Goal: Information Seeking & Learning: Learn about a topic

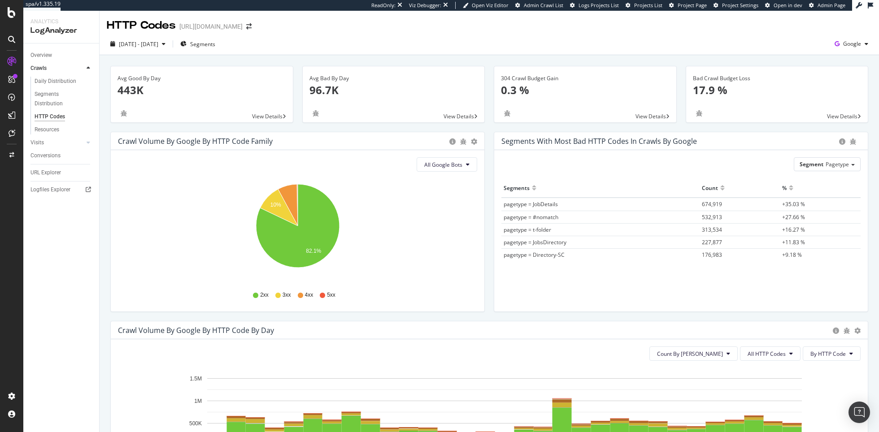
scroll to position [1, 0]
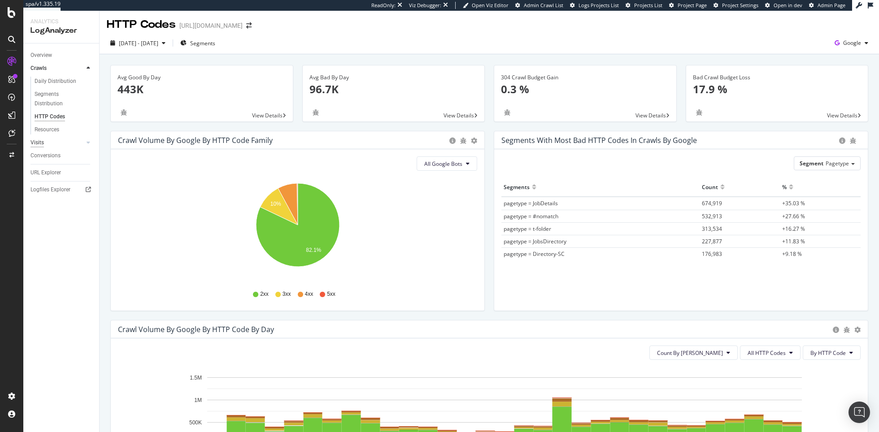
click at [43, 141] on div "Visits" at bounding box center [36, 142] width 13 height 9
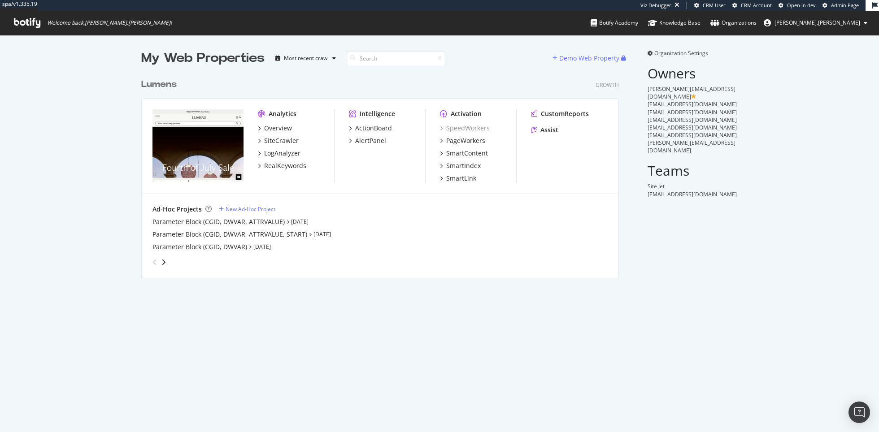
scroll to position [211, 484]
click at [279, 154] on div "LogAnalyzer" at bounding box center [282, 153] width 36 height 9
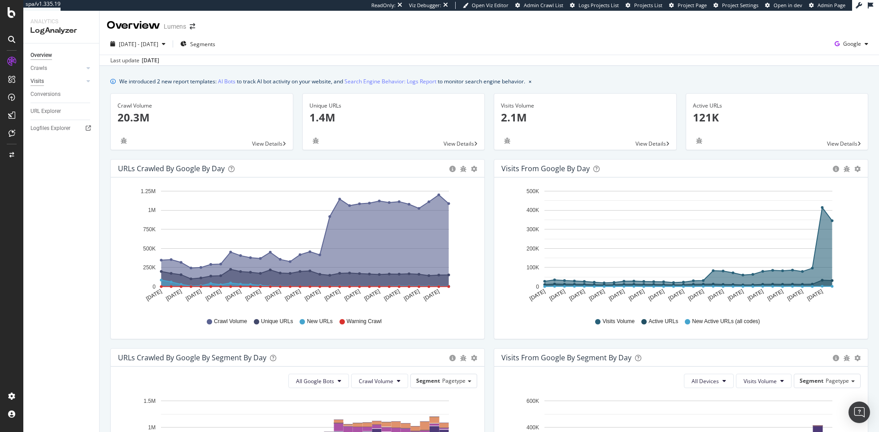
click at [35, 81] on div "Visits" at bounding box center [36, 81] width 13 height 9
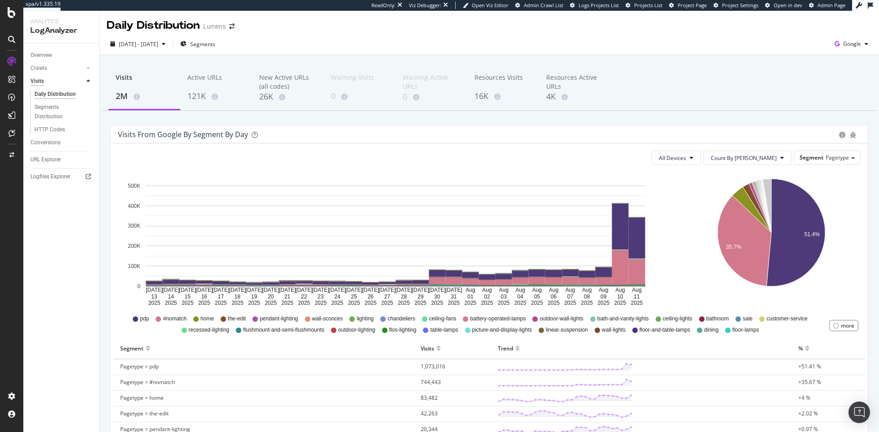
click at [37, 79] on div "Visits" at bounding box center [36, 81] width 13 height 9
click at [134, 41] on span "[DATE] - [DATE]" at bounding box center [138, 44] width 39 height 8
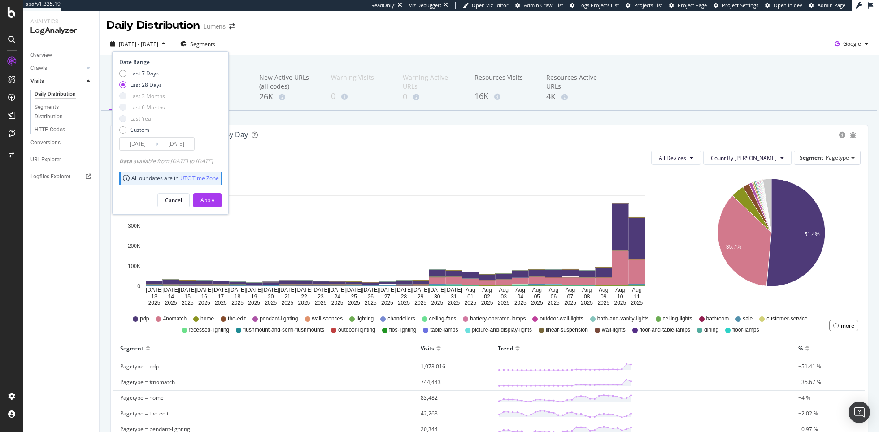
click at [378, 141] on div "Visits from google by Segment by Day" at bounding box center [489, 135] width 757 height 18
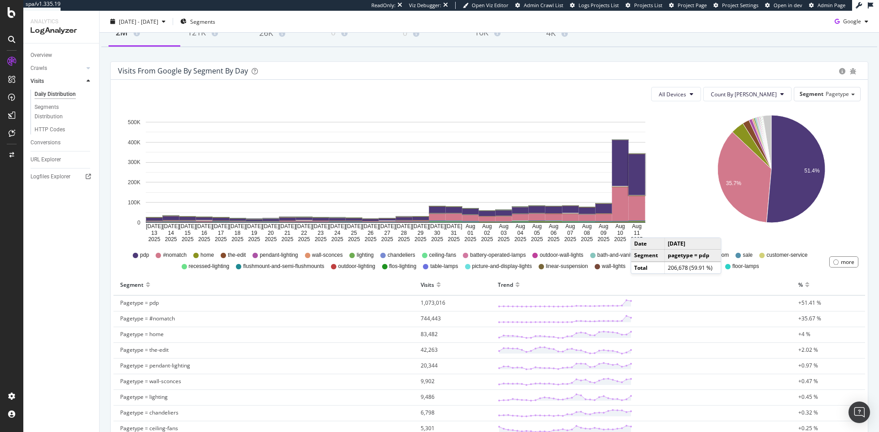
scroll to position [65, 0]
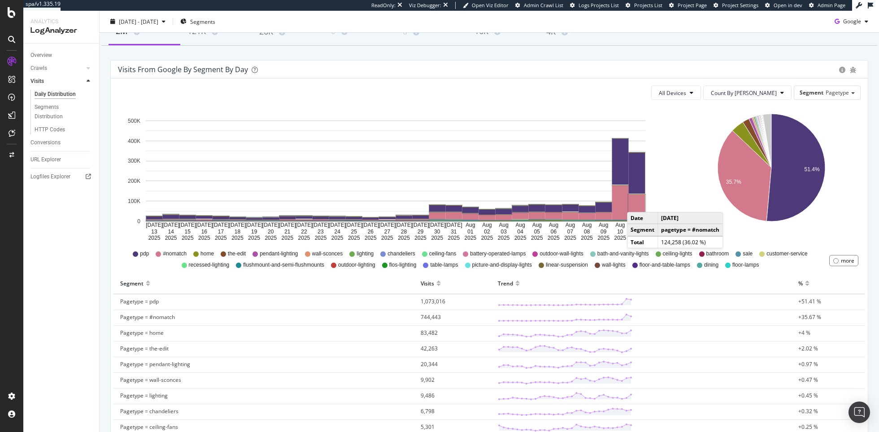
click at [636, 203] on rect "A chart." at bounding box center [637, 207] width 17 height 25
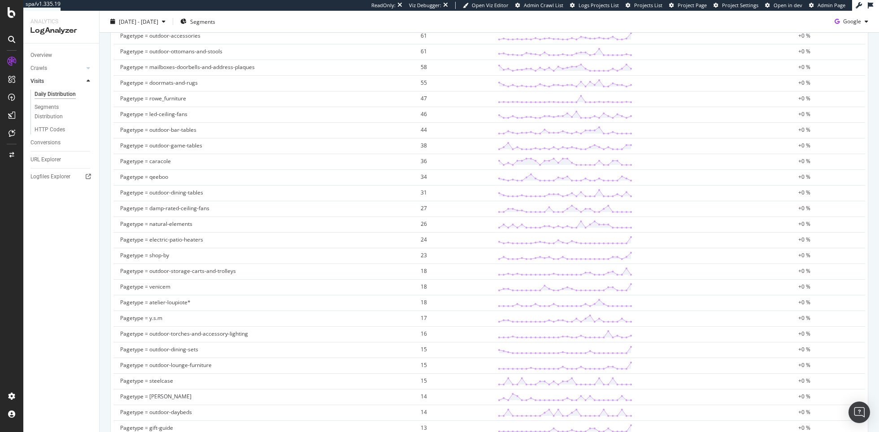
scroll to position [2159, 0]
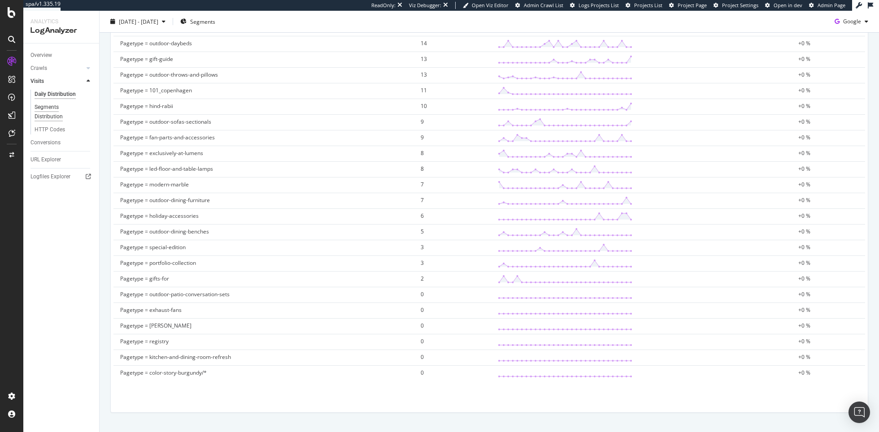
click at [53, 113] on div "Segments Distribution" at bounding box center [60, 112] width 50 height 19
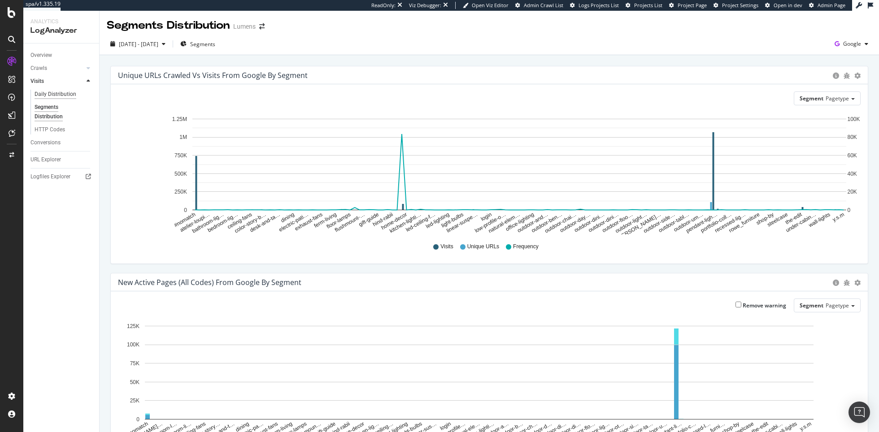
click at [62, 93] on div "Daily Distribution" at bounding box center [56, 94] width 42 height 9
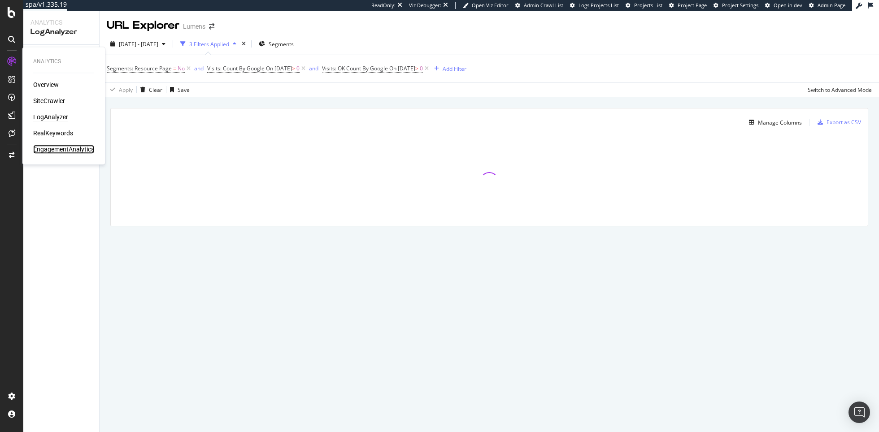
click at [66, 150] on div "EngagementAnalytics" at bounding box center [63, 149] width 61 height 9
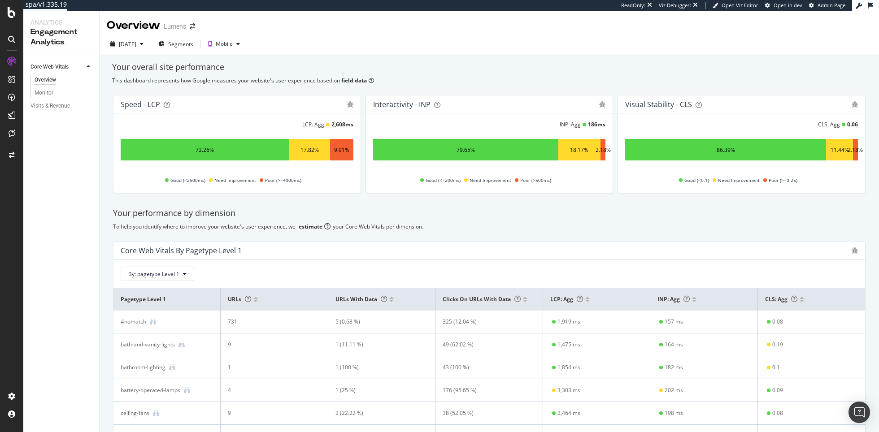
click at [39, 111] on div "Visits & Revenue" at bounding box center [64, 106] width 69 height 13
click at [39, 108] on div "Visits & Revenue" at bounding box center [49, 105] width 39 height 9
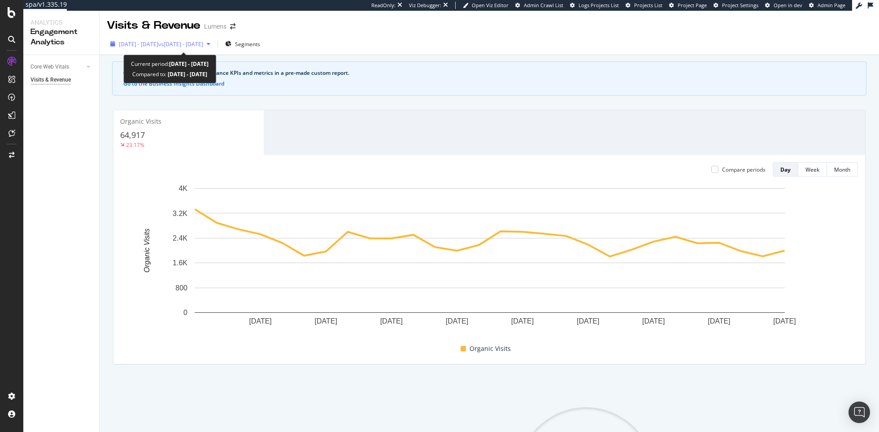
click at [158, 45] on span "2025 Jul. 14th - Aug. 10th" at bounding box center [138, 44] width 39 height 8
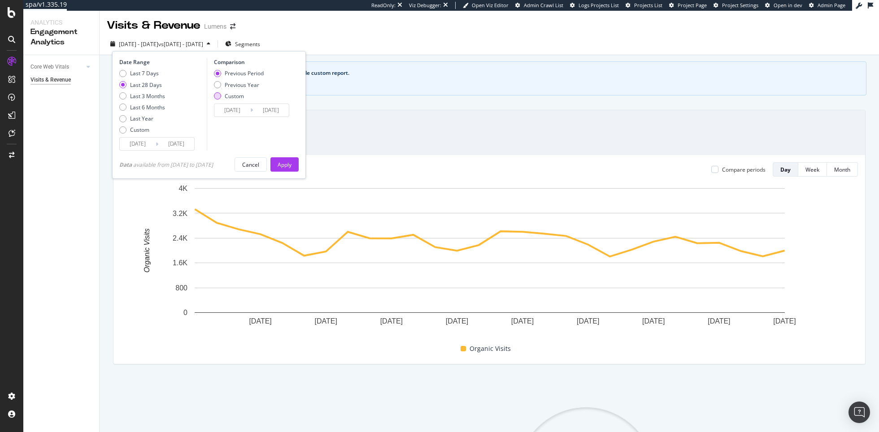
click at [218, 94] on div "Custom" at bounding box center [217, 95] width 7 height 7
click at [237, 113] on input "2025/06/16" at bounding box center [232, 110] width 36 height 13
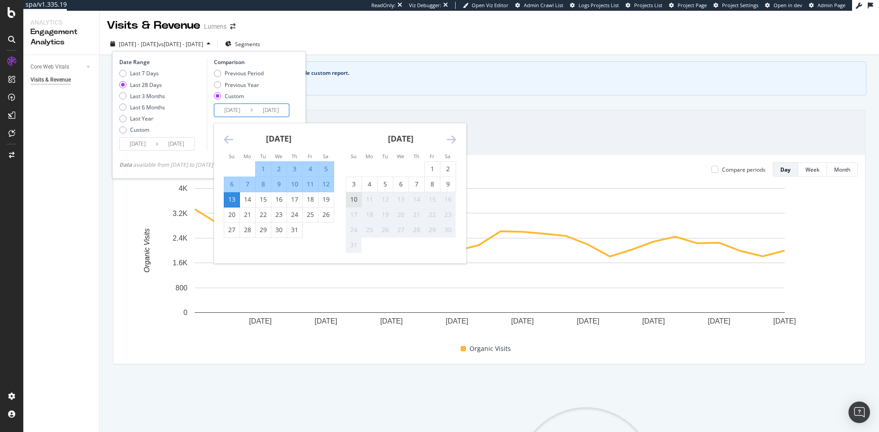
click at [350, 199] on div "10" at bounding box center [353, 199] width 15 height 9
type input "2025/08/10"
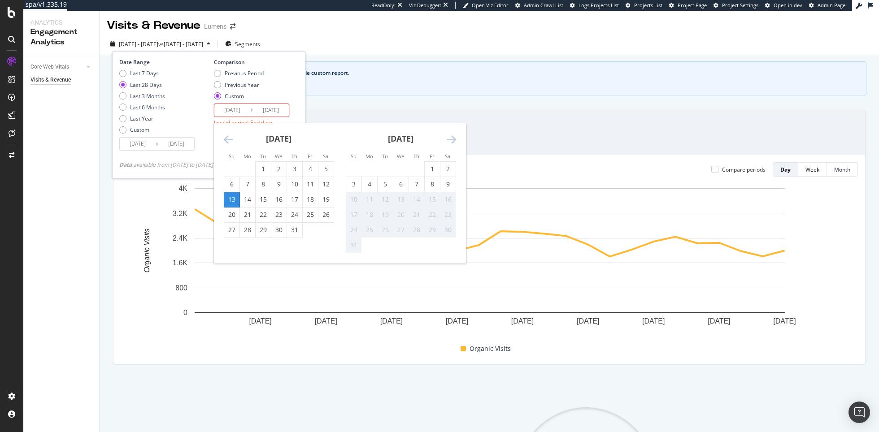
click at [357, 200] on div "10" at bounding box center [353, 199] width 15 height 9
type input "2025/08/10"
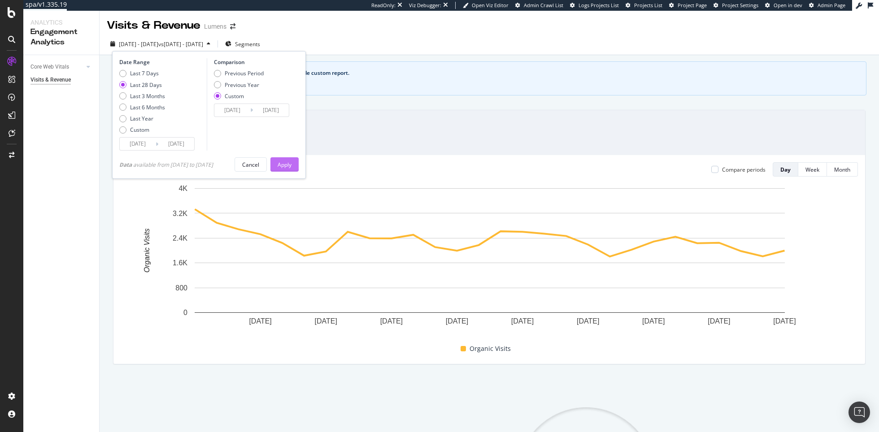
click at [289, 162] on div "Apply" at bounding box center [284, 165] width 14 height 8
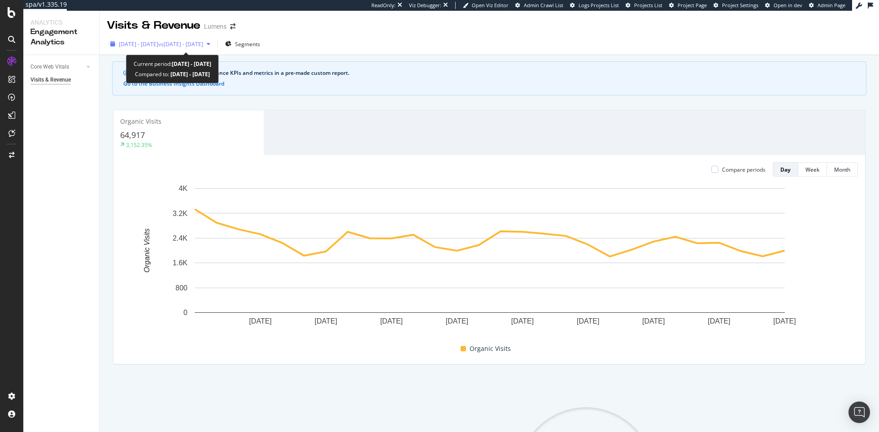
click at [203, 44] on span "vs 2025 Aug. 10th - Aug. 10th" at bounding box center [180, 44] width 45 height 8
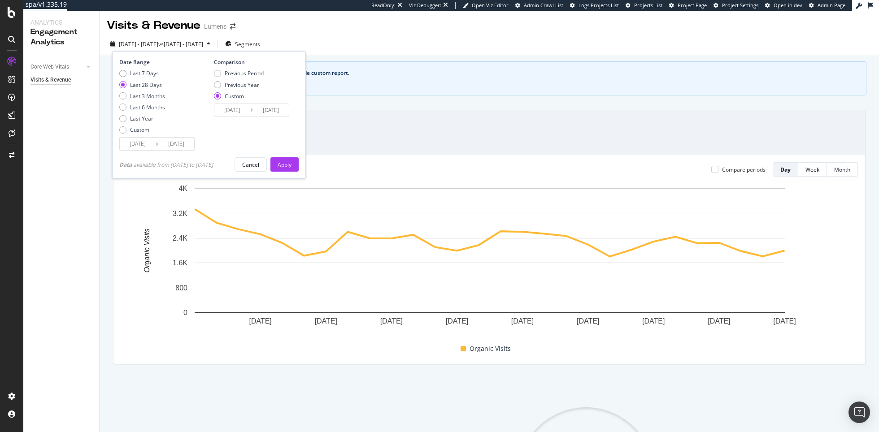
click at [117, 132] on div "Date Range Last 7 Days Last 28 Days Last 3 Months Last 6 Months Last Year Custo…" at bounding box center [209, 115] width 194 height 128
click at [122, 132] on div "Custom" at bounding box center [122, 129] width 7 height 7
click at [147, 141] on input "2025/07/14" at bounding box center [138, 144] width 36 height 13
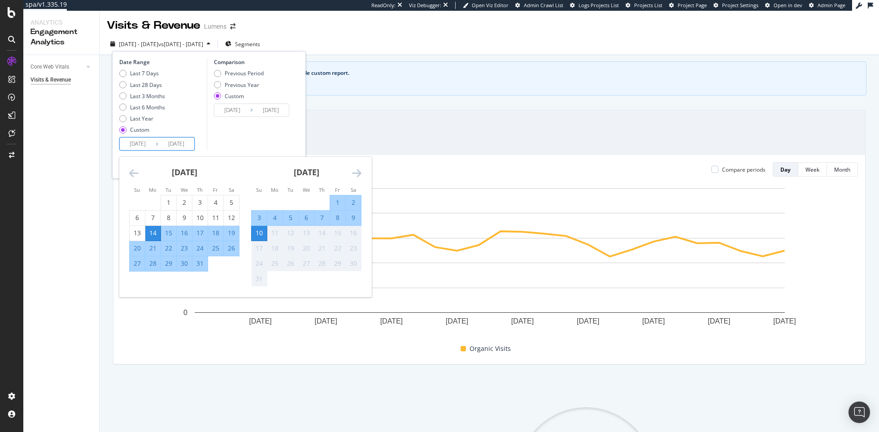
click at [260, 231] on div "10" at bounding box center [258, 233] width 15 height 9
type input "2025/08/10"
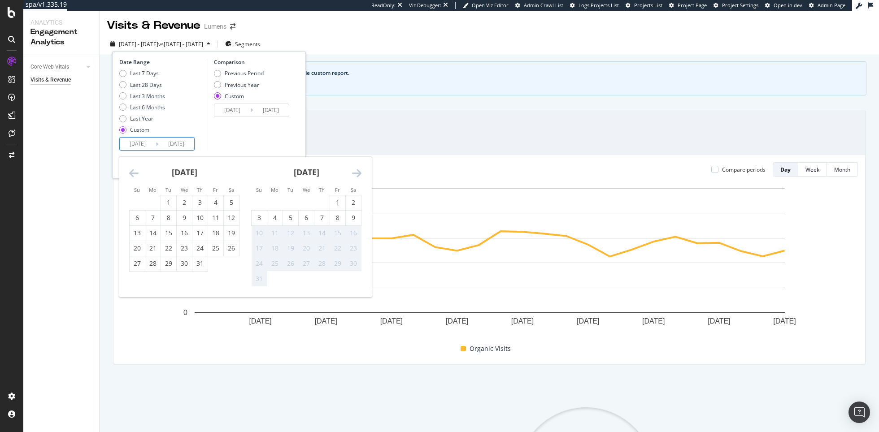
click at [260, 234] on div "10" at bounding box center [258, 233] width 15 height 9
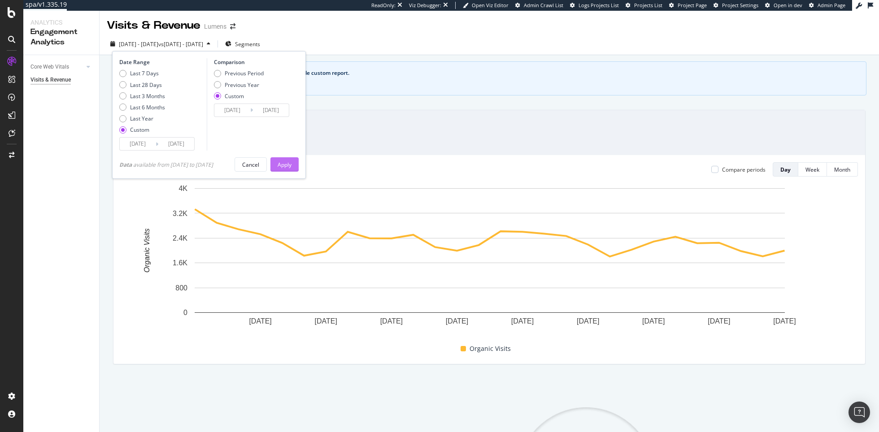
click at [295, 166] on button "Apply" at bounding box center [284, 164] width 28 height 14
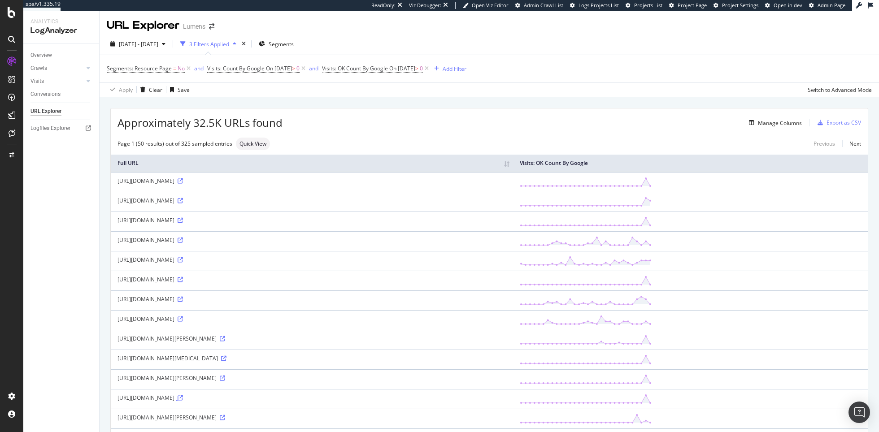
click at [183, 395] on icon at bounding box center [180, 397] width 5 height 5
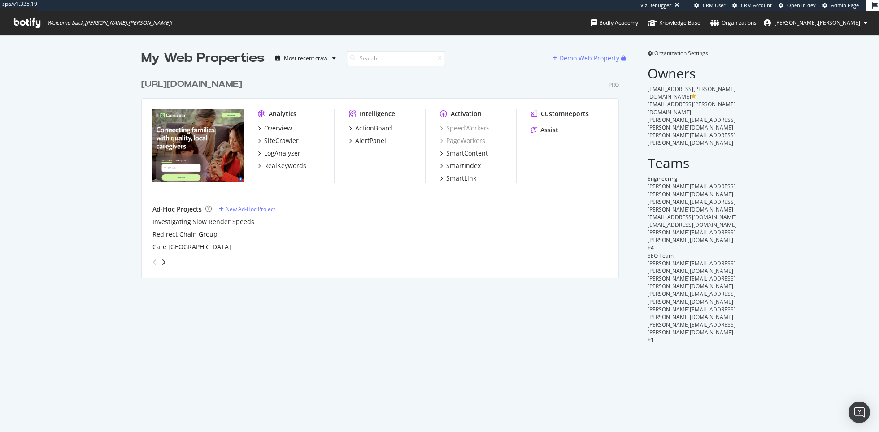
scroll to position [211, 484]
click at [278, 141] on div "SiteCrawler" at bounding box center [281, 140] width 35 height 9
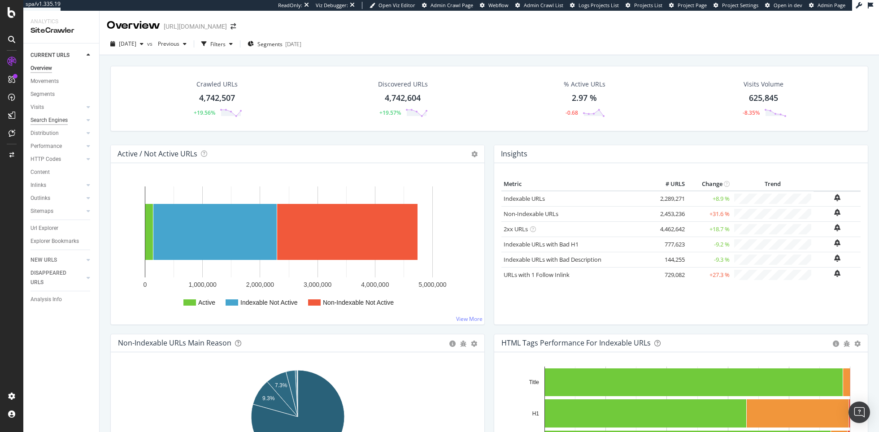
click at [50, 122] on div "Search Engines" at bounding box center [48, 120] width 37 height 9
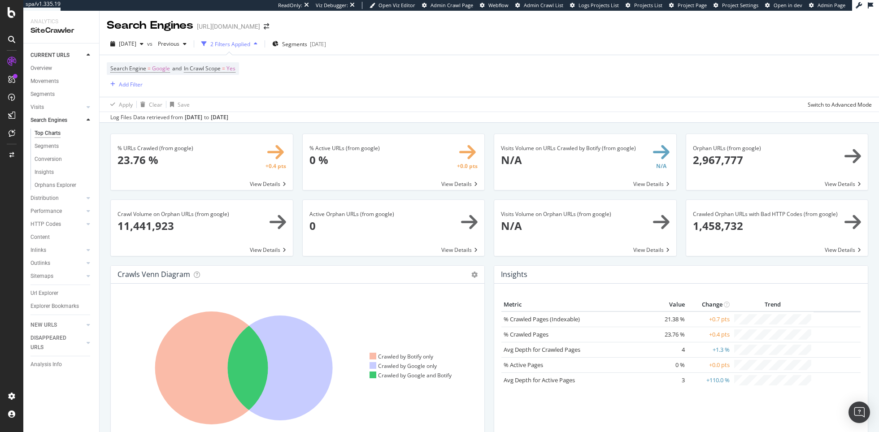
click at [205, 163] on span at bounding box center [202, 162] width 182 height 56
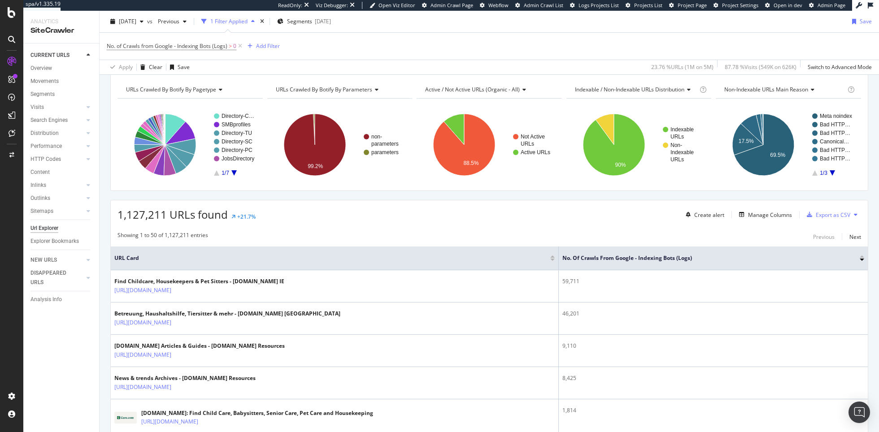
scroll to position [95, 0]
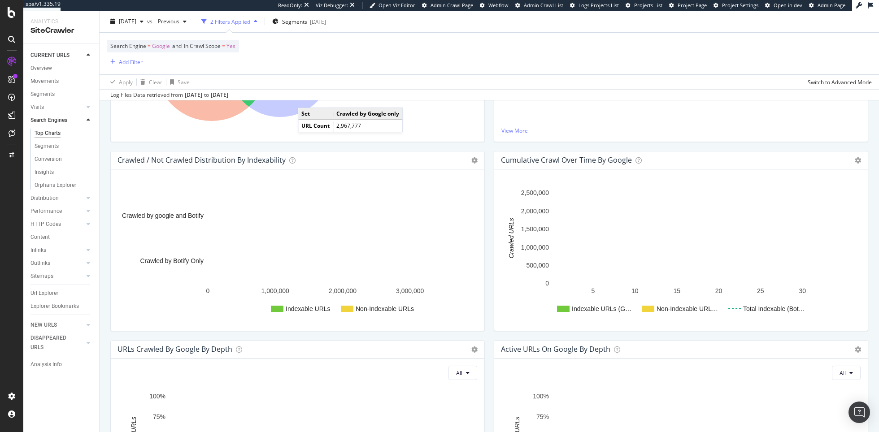
scroll to position [333, 0]
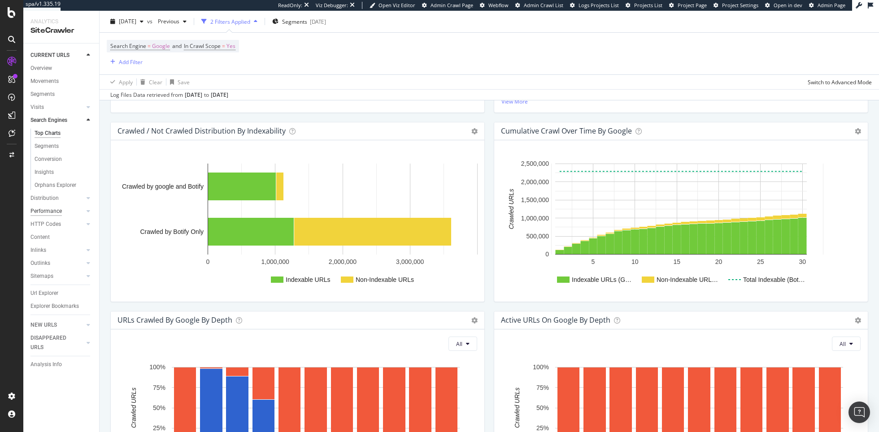
click at [56, 209] on div "Performance" at bounding box center [45, 211] width 31 height 9
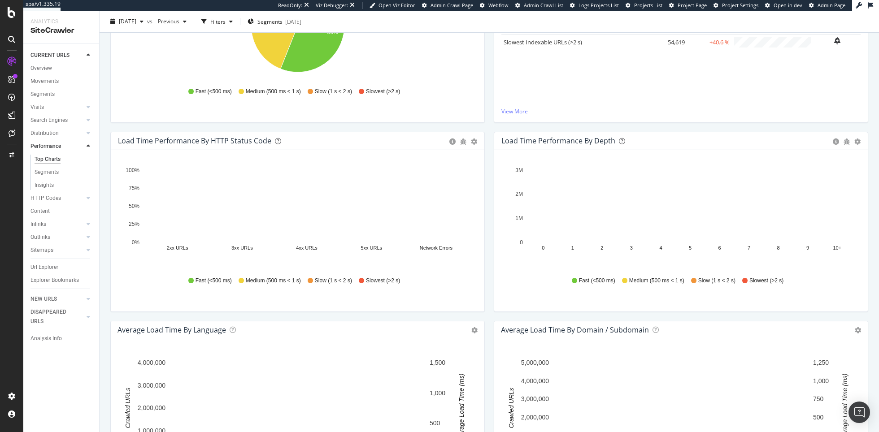
scroll to position [217, 0]
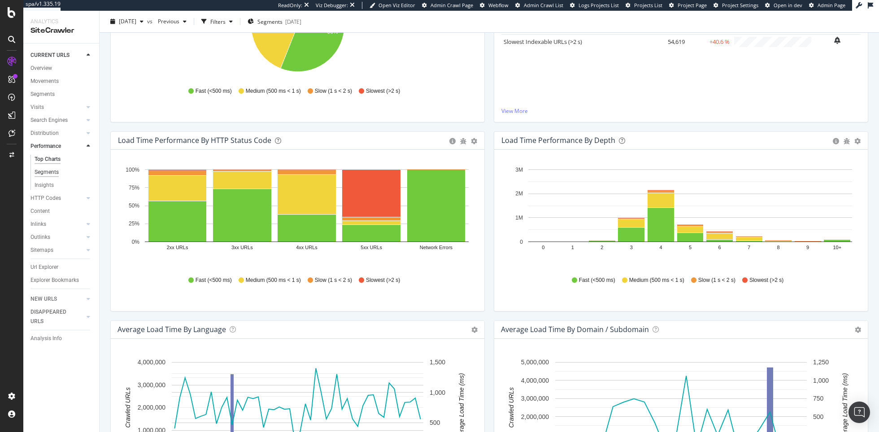
click at [55, 173] on div "Segments" at bounding box center [47, 172] width 24 height 9
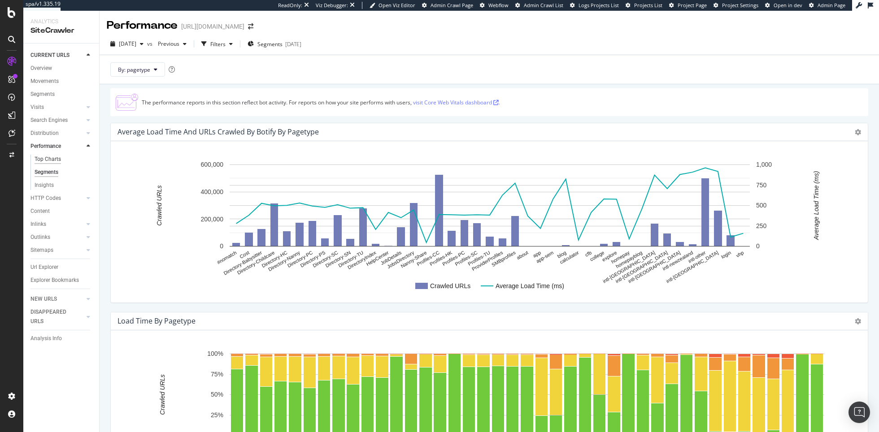
click at [48, 157] on div "Top Charts" at bounding box center [48, 159] width 26 height 9
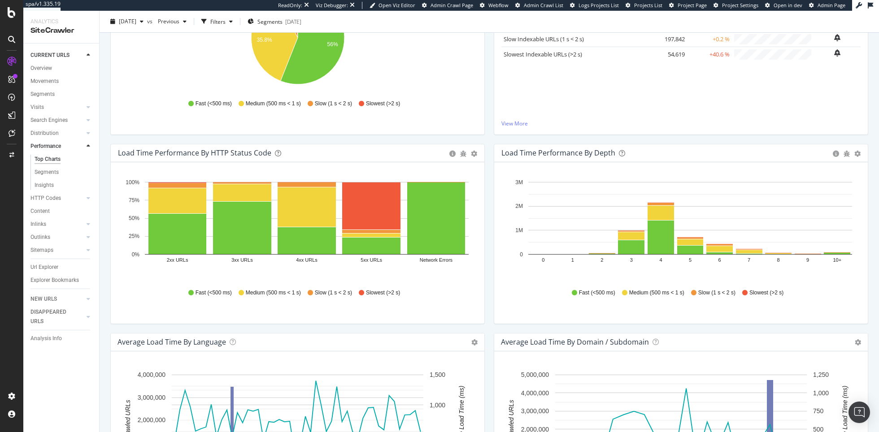
scroll to position [156, 0]
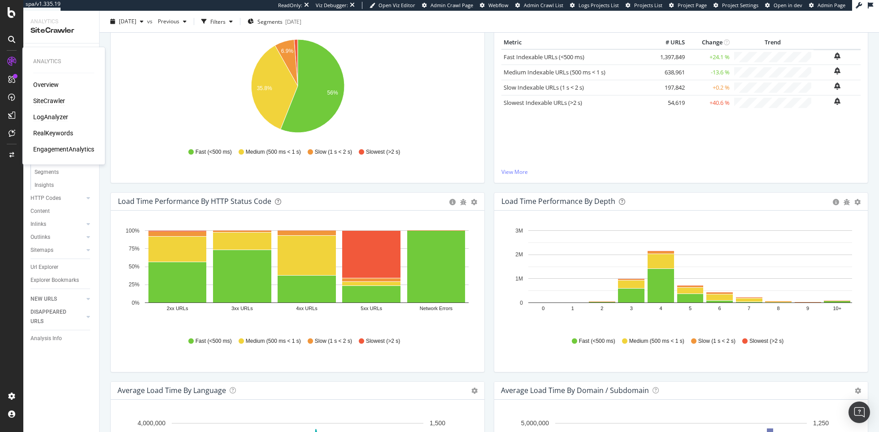
click at [38, 120] on div "LogAnalyzer" at bounding box center [50, 117] width 35 height 9
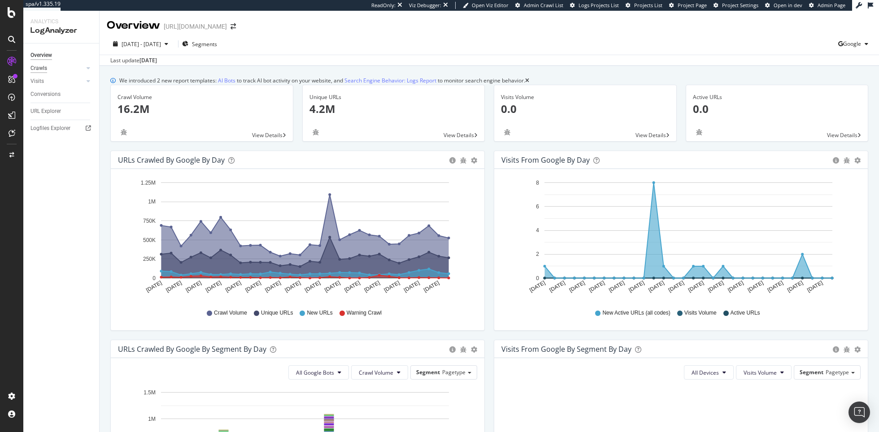
click at [44, 64] on div "Crawls" at bounding box center [38, 68] width 17 height 9
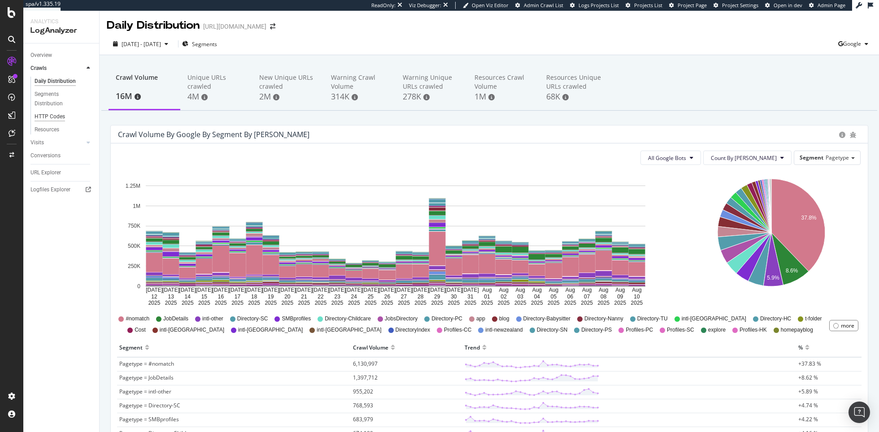
click at [52, 116] on div "HTTP Codes" at bounding box center [50, 116] width 30 height 9
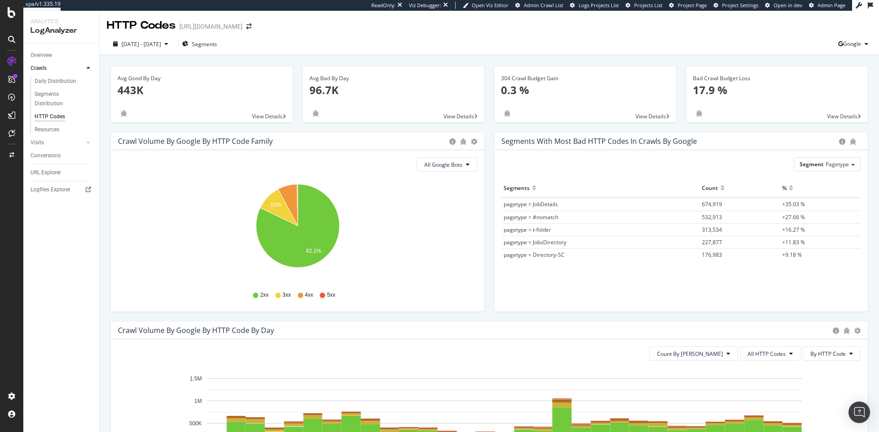
click at [715, 87] on p "17.9 %" at bounding box center [777, 89] width 169 height 15
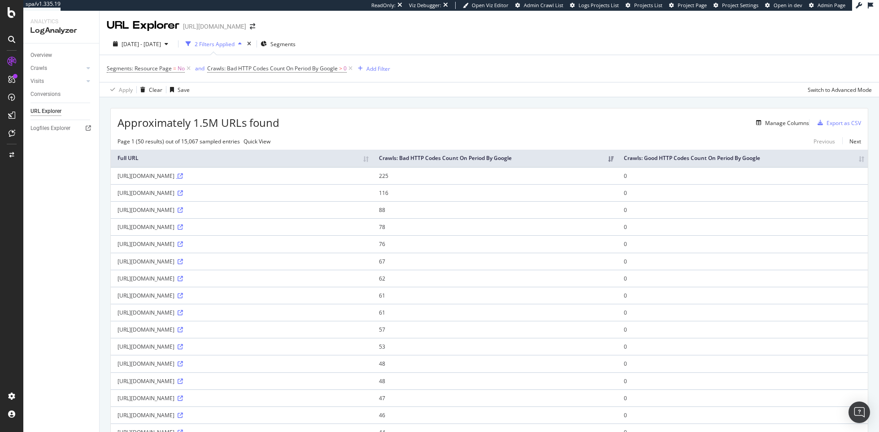
click at [183, 179] on icon at bounding box center [180, 175] width 5 height 5
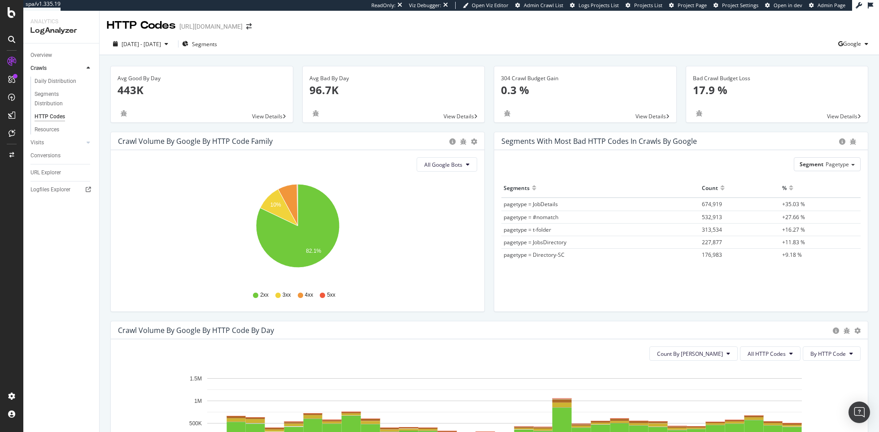
click at [315, 131] on div "Avg Bad By Day 96.7K View Details" at bounding box center [394, 99] width 192 height 66
click at [52, 101] on div "SiteCrawler" at bounding box center [49, 100] width 32 height 9
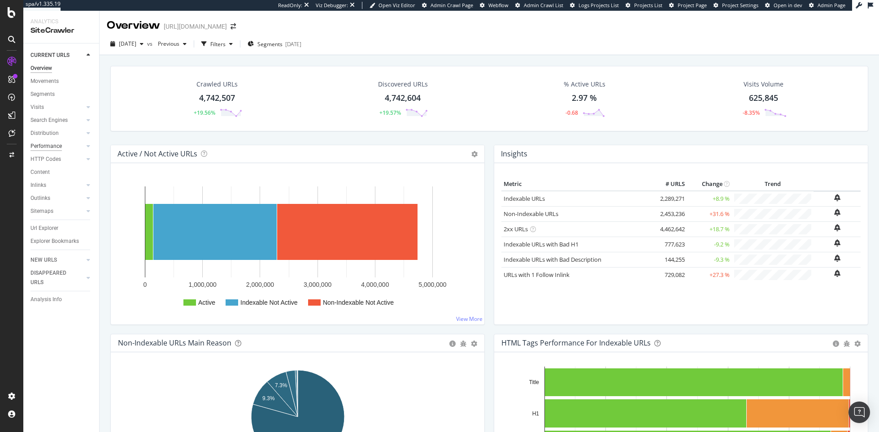
click at [52, 147] on div "Performance" at bounding box center [45, 146] width 31 height 9
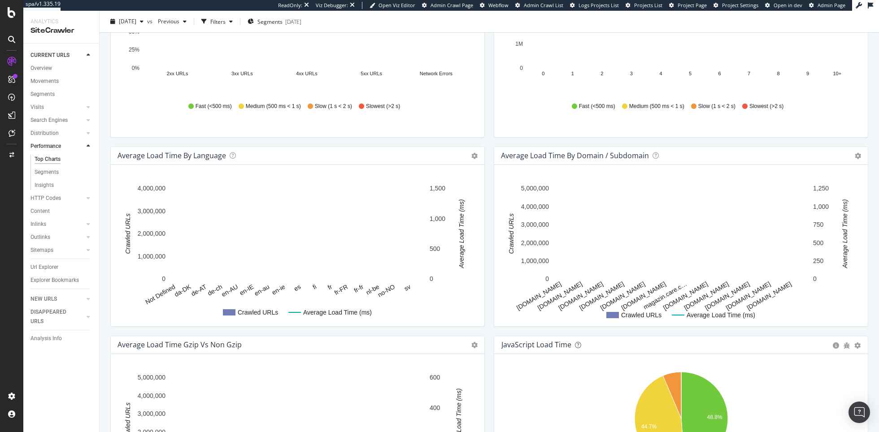
scroll to position [576, 0]
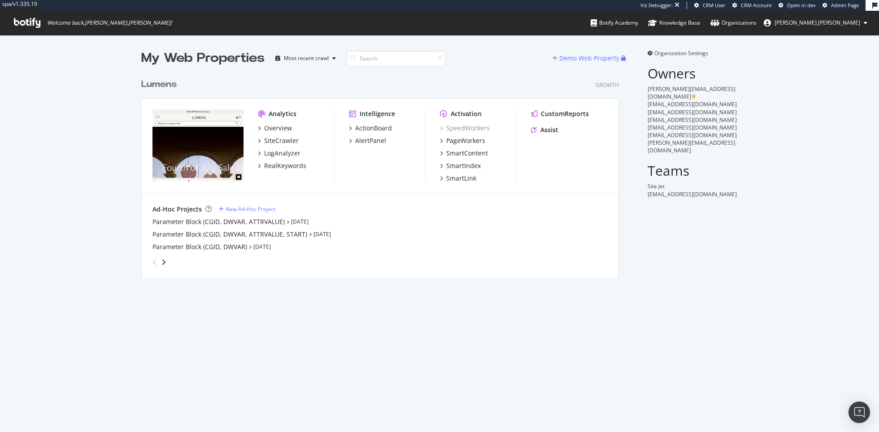
scroll to position [211, 484]
click at [377, 138] on div "AlertPanel" at bounding box center [370, 140] width 31 height 9
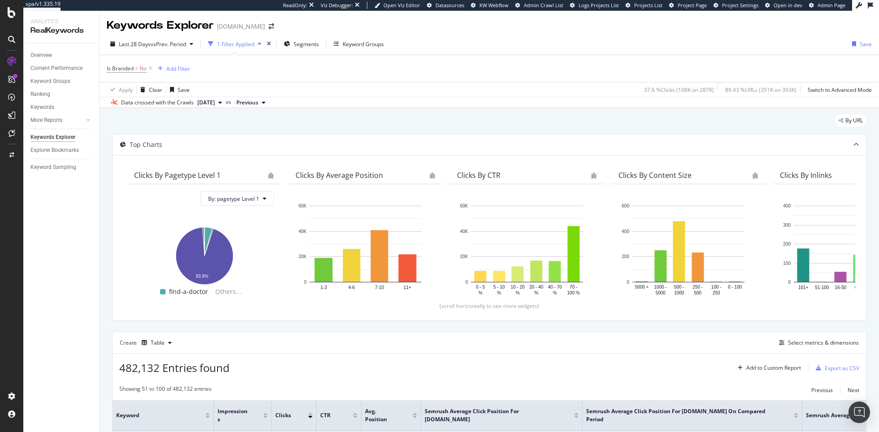
scroll to position [1001, 0]
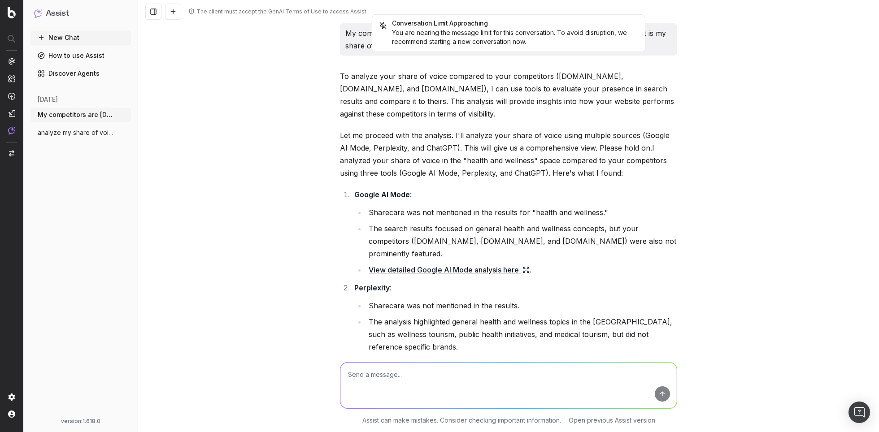
scroll to position [3101, 0]
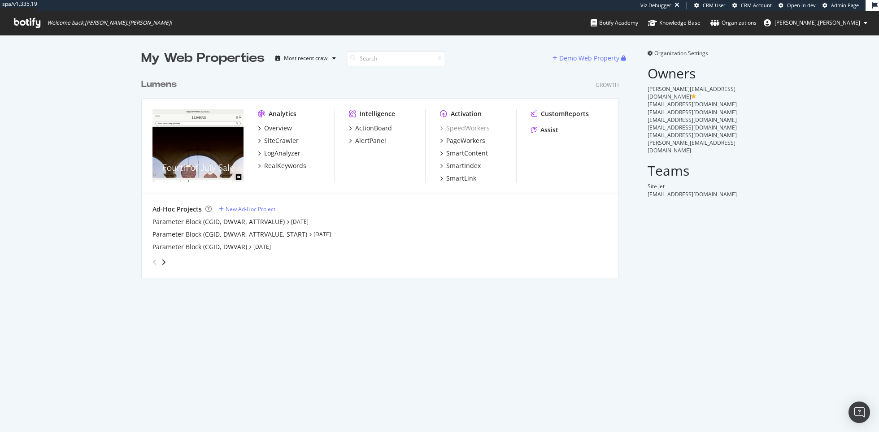
scroll to position [211, 484]
click at [292, 150] on div "LogAnalyzer" at bounding box center [282, 153] width 36 height 9
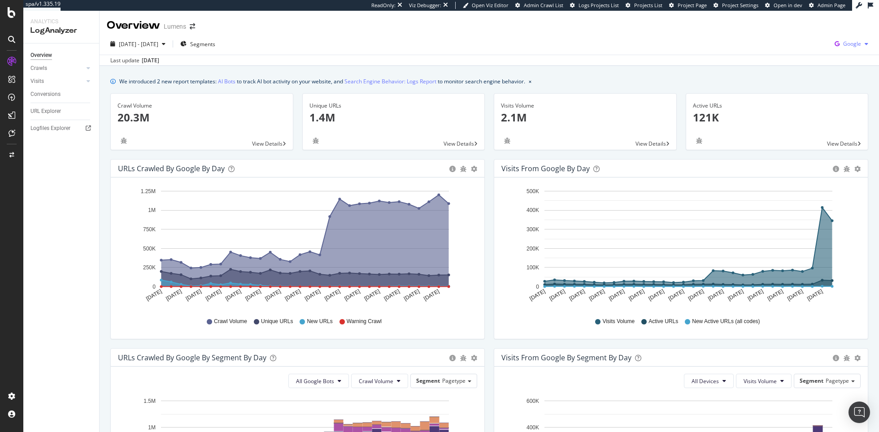
click at [859, 46] on span "Google" at bounding box center [852, 44] width 18 height 8
click at [806, 37] on span "Bing" at bounding box center [806, 36] width 33 height 8
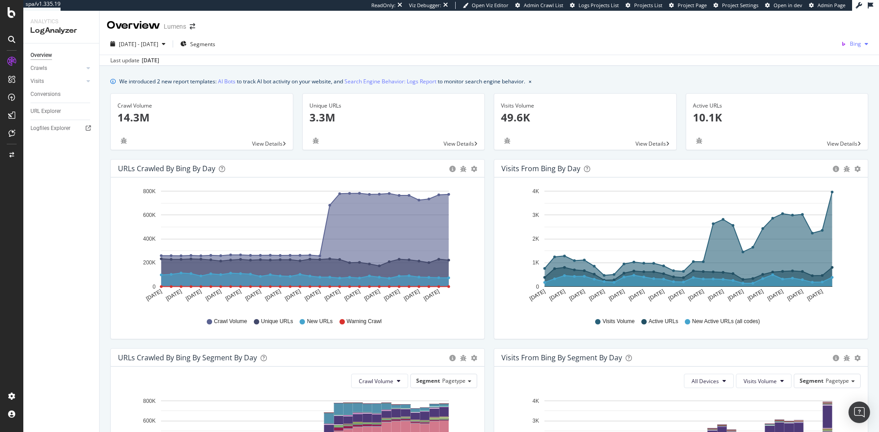
click at [854, 43] on span "Bing" at bounding box center [855, 44] width 11 height 8
click at [823, 48] on span "OpenAI" at bounding box center [813, 52] width 33 height 8
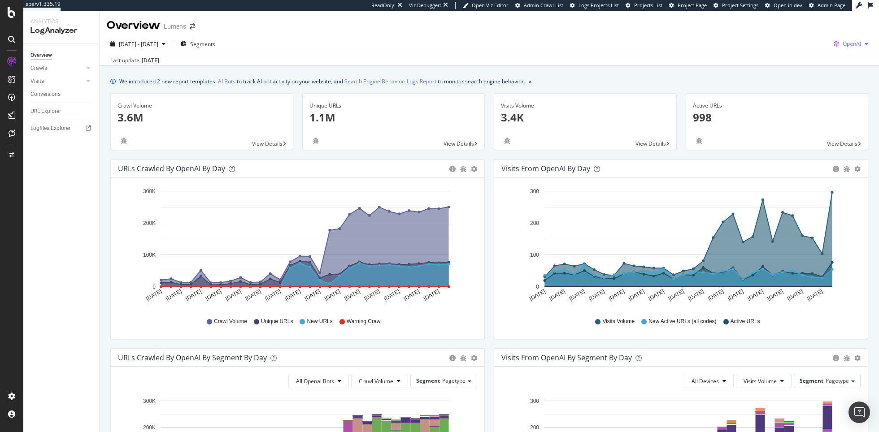
click at [856, 48] on div "OpenAI" at bounding box center [851, 43] width 42 height 13
click at [805, 21] on span "Google" at bounding box center [805, 19] width 33 height 8
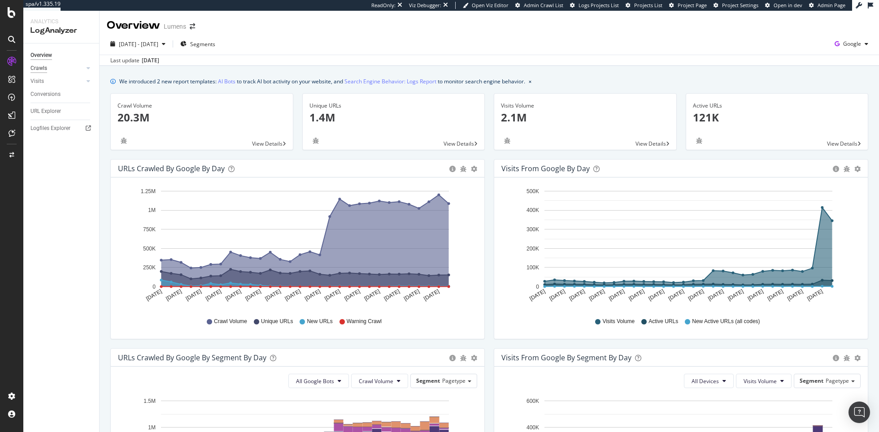
click at [46, 64] on div "Crawls" at bounding box center [38, 68] width 17 height 9
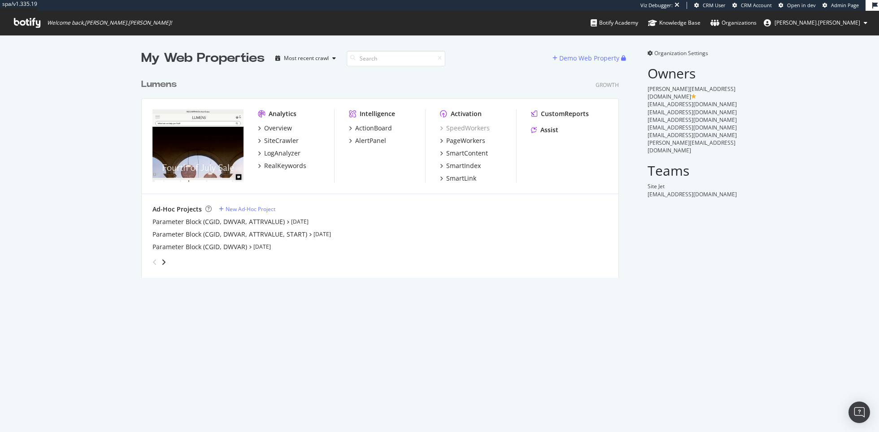
scroll to position [211, 484]
click at [281, 143] on div "SiteCrawler" at bounding box center [281, 140] width 35 height 9
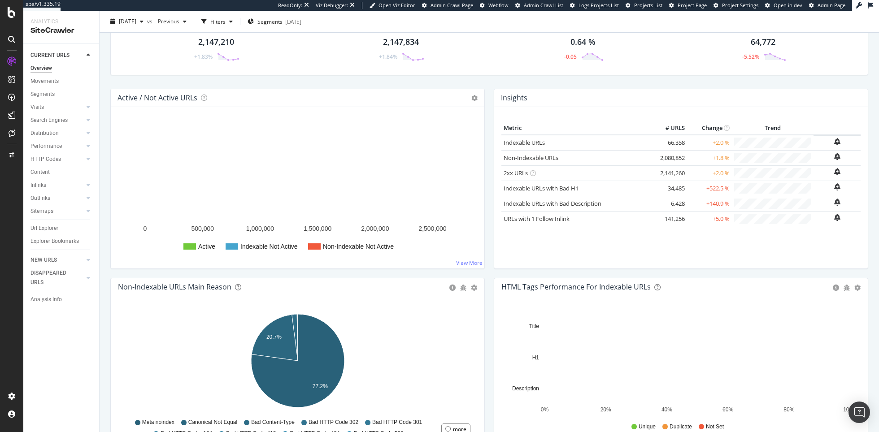
scroll to position [56, 0]
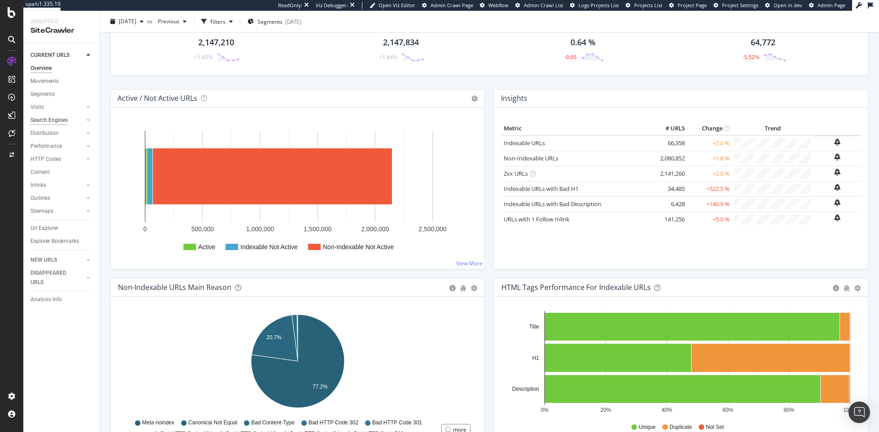
click at [58, 120] on div "Search Engines" at bounding box center [48, 120] width 37 height 9
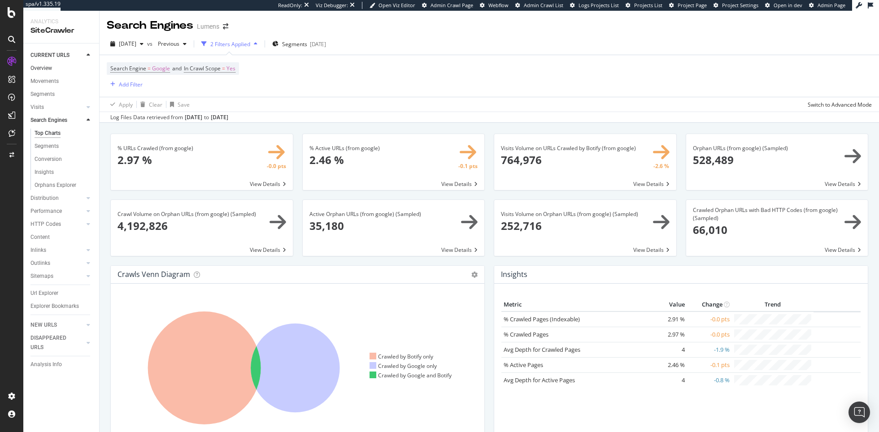
click at [58, 68] on link "Overview" at bounding box center [61, 68] width 62 height 9
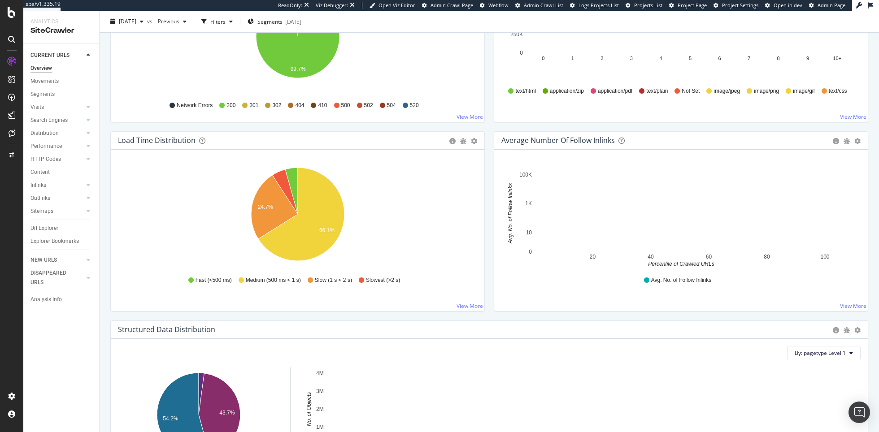
scroll to position [633, 0]
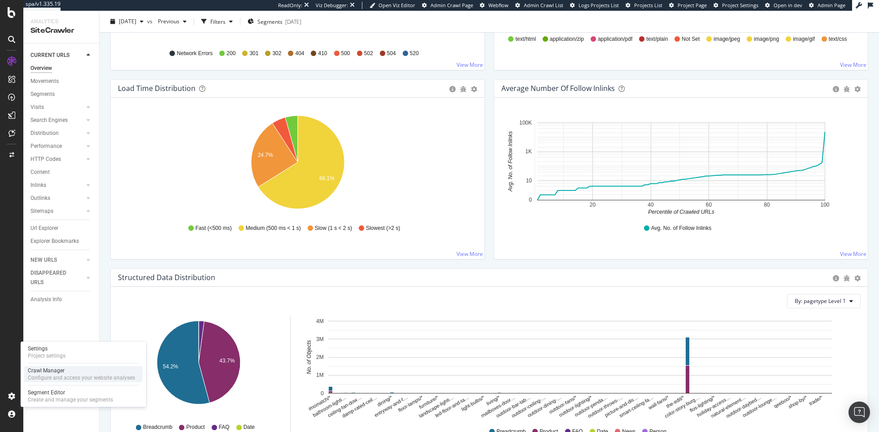
click at [71, 372] on div "Crawl Manager" at bounding box center [81, 370] width 107 height 7
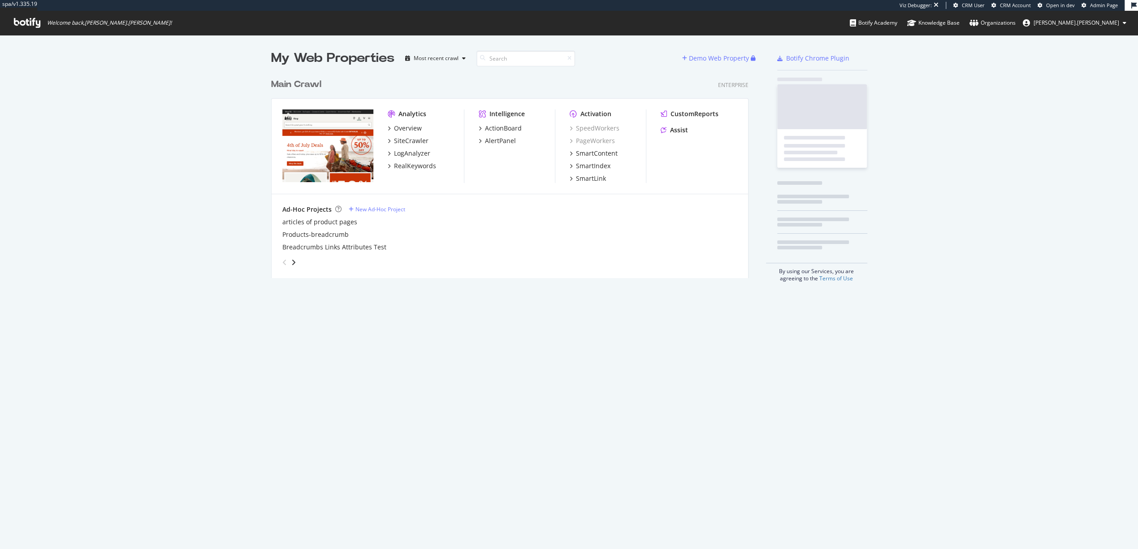
scroll to position [211, 484]
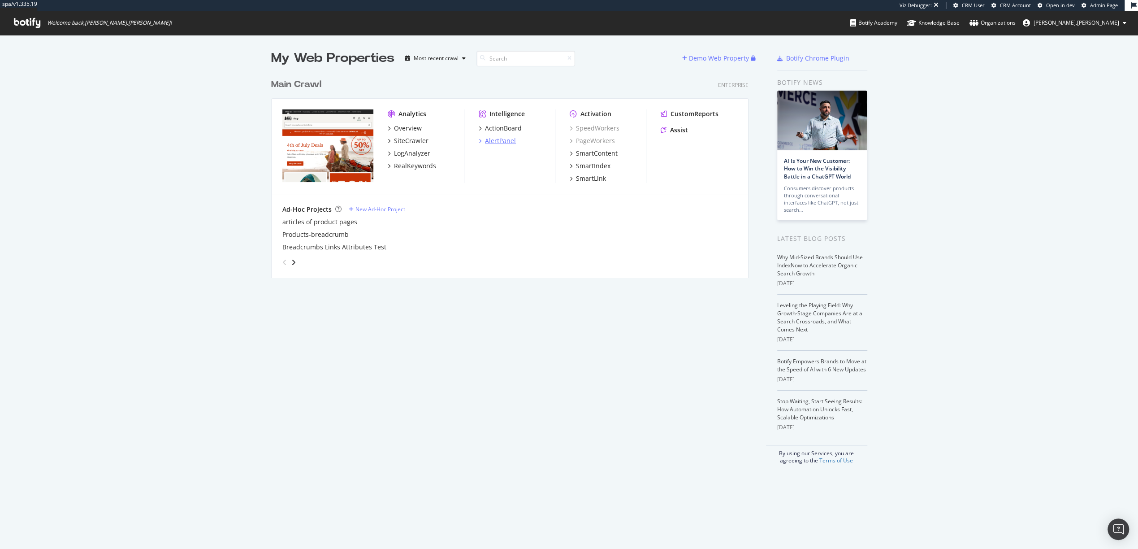
click at [501, 136] on div "AlertPanel" at bounding box center [500, 140] width 31 height 9
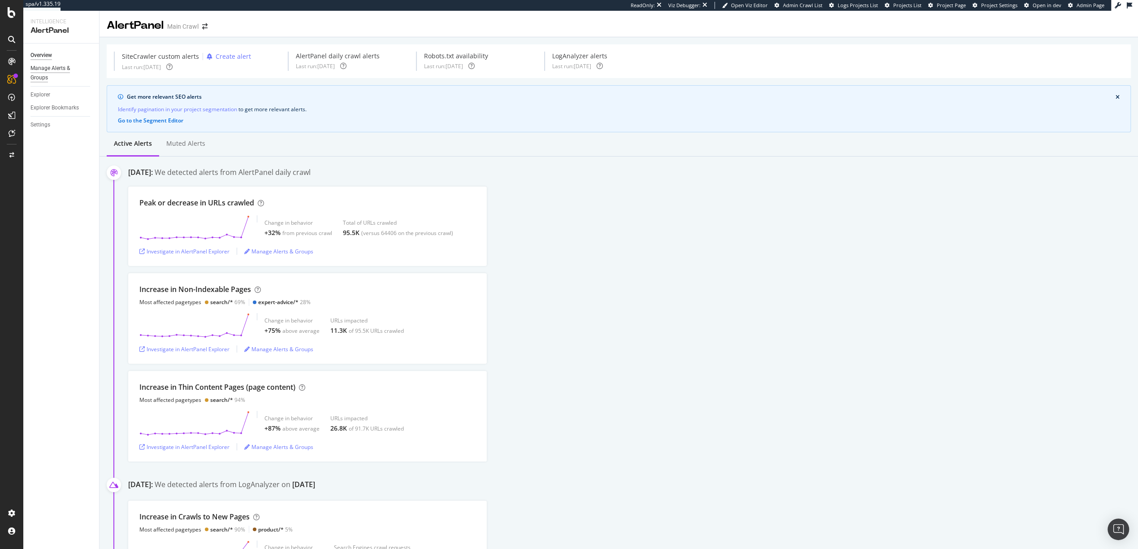
click at [56, 68] on div "Manage Alerts & Groups" at bounding box center [57, 73] width 54 height 19
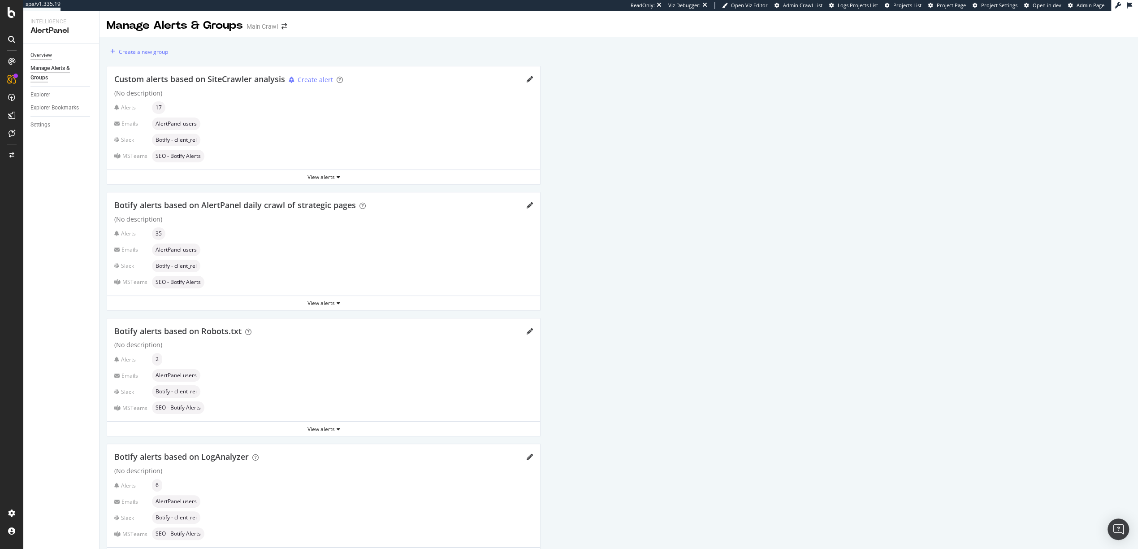
click at [41, 55] on div "Overview" at bounding box center [41, 55] width 22 height 9
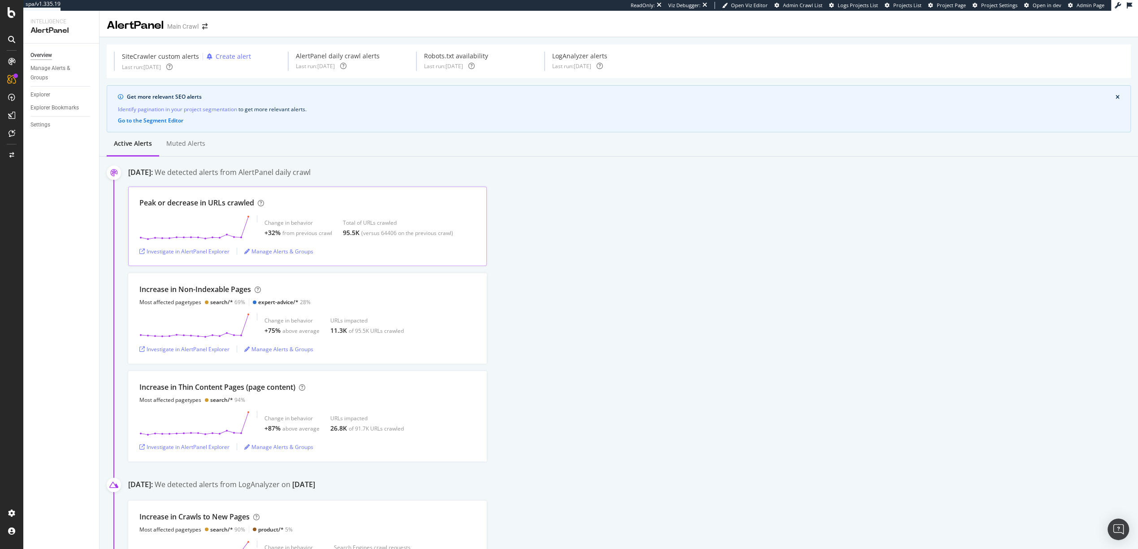
click at [299, 194] on div "Peak or decrease in URLs crawled Change in behavior +32% from previous crawl To…" at bounding box center [307, 225] width 359 height 79
click at [209, 203] on div "Peak or decrease in URLs crawled" at bounding box center [196, 203] width 115 height 10
click at [314, 416] on div "Change in behavior" at bounding box center [291, 418] width 55 height 8
click at [220, 446] on div "Investigate in AlertPanel Explorer" at bounding box center [184, 447] width 90 height 8
click at [183, 349] on div "Investigate in AlertPanel Explorer" at bounding box center [184, 349] width 90 height 8
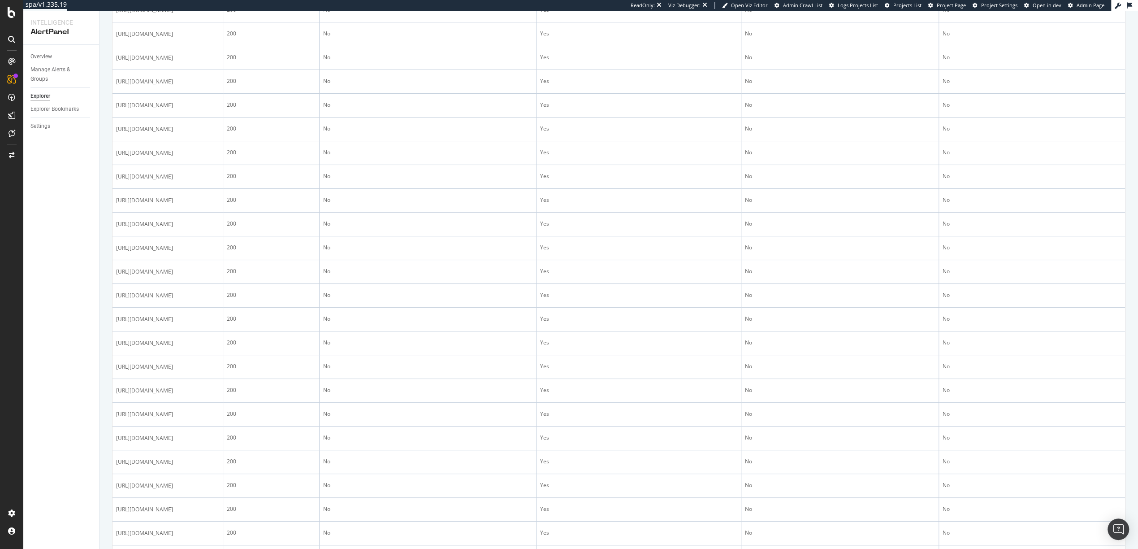
scroll to position [837, 0]
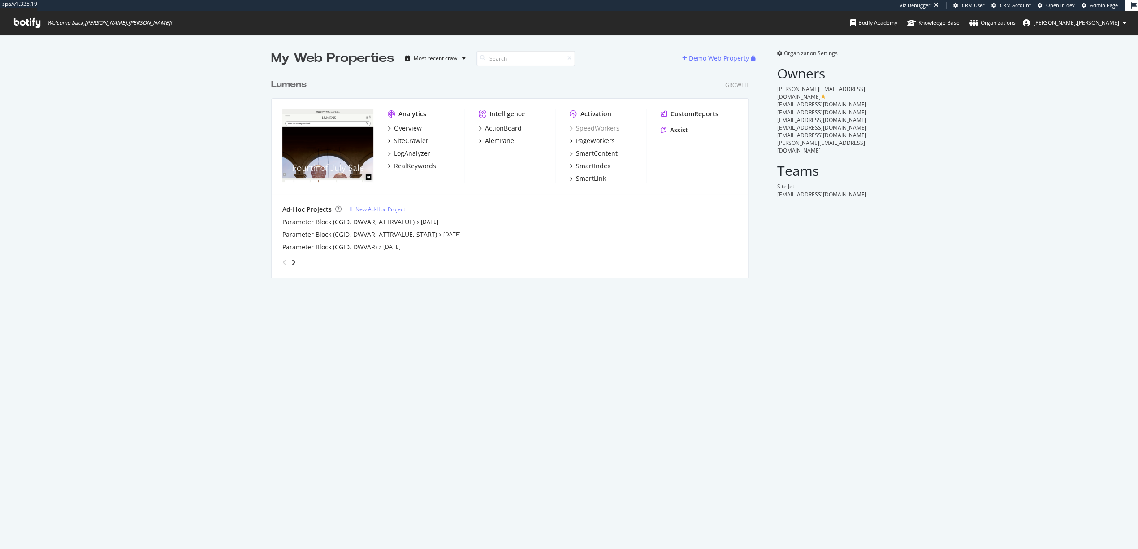
scroll to position [211, 484]
click at [509, 141] on div "AlertPanel" at bounding box center [500, 140] width 31 height 9
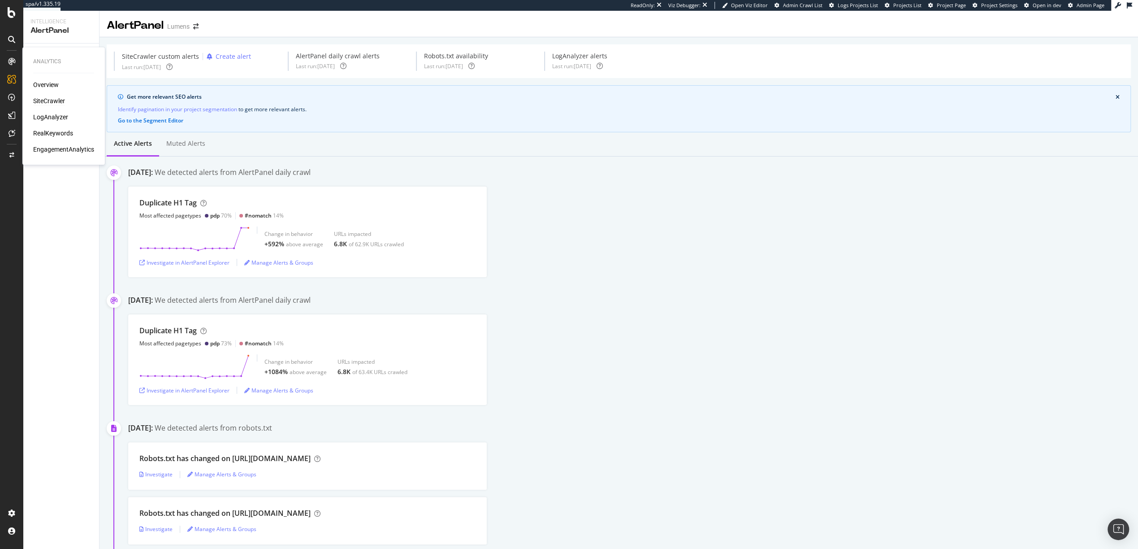
click at [55, 103] on div "SiteCrawler" at bounding box center [49, 100] width 32 height 9
